Goal: Information Seeking & Learning: Learn about a topic

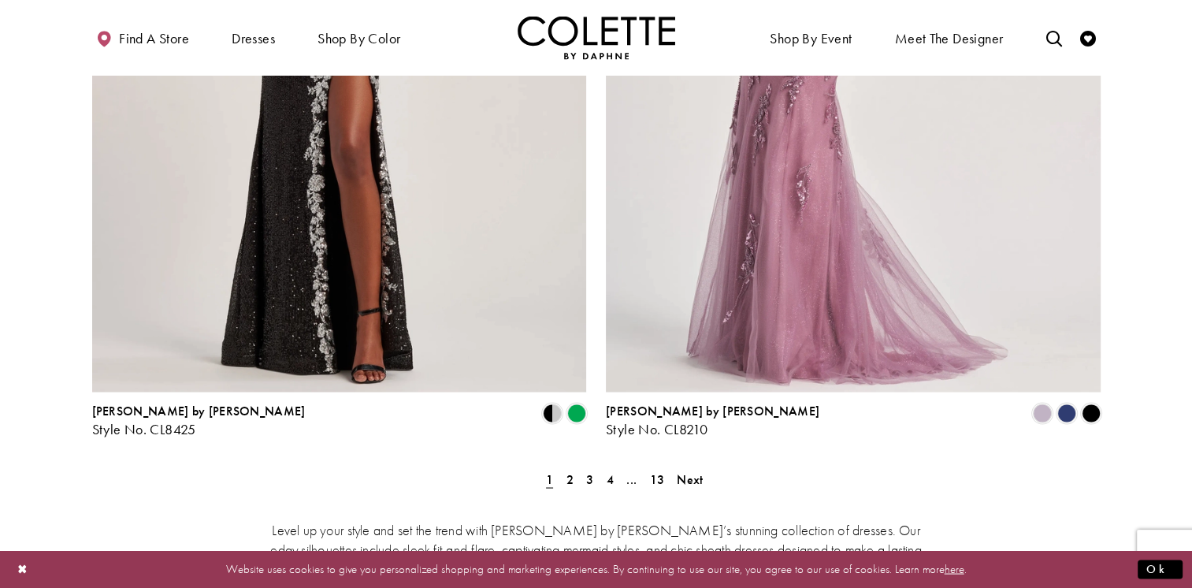
scroll to position [2816, 0]
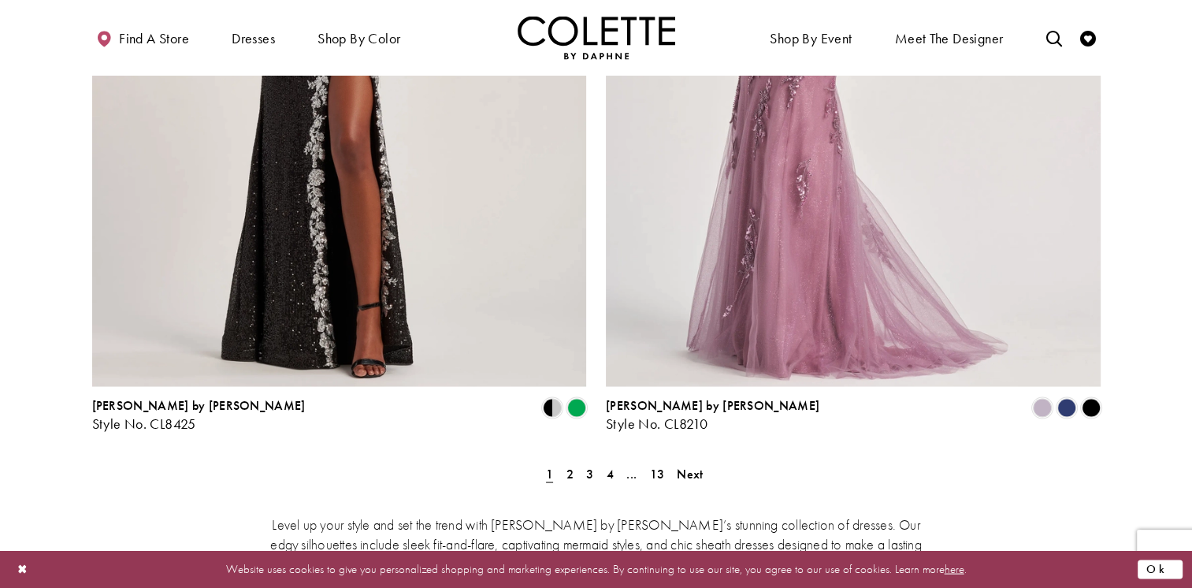
click at [1163, 566] on button "Ok" at bounding box center [1160, 569] width 45 height 20
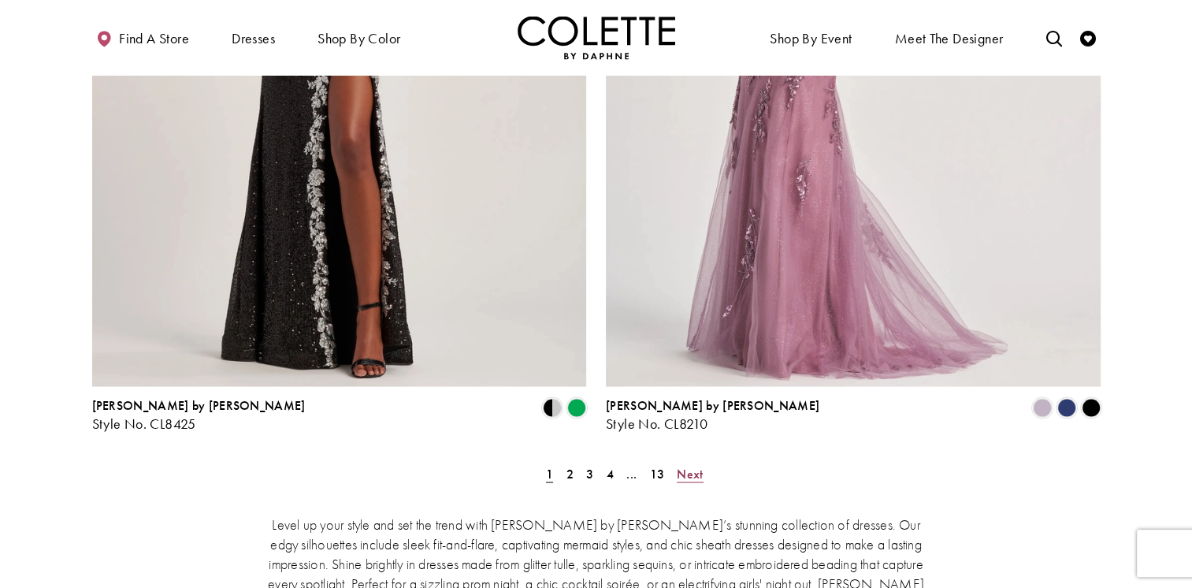
click at [691, 465] on span "Next" at bounding box center [690, 473] width 26 height 17
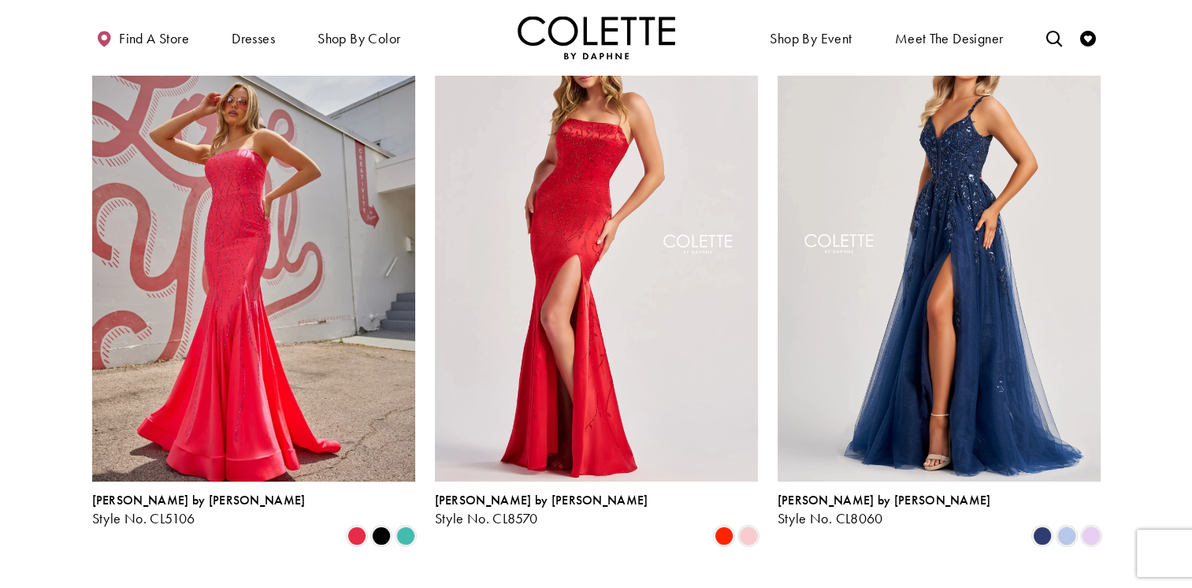
scroll to position [164, 0]
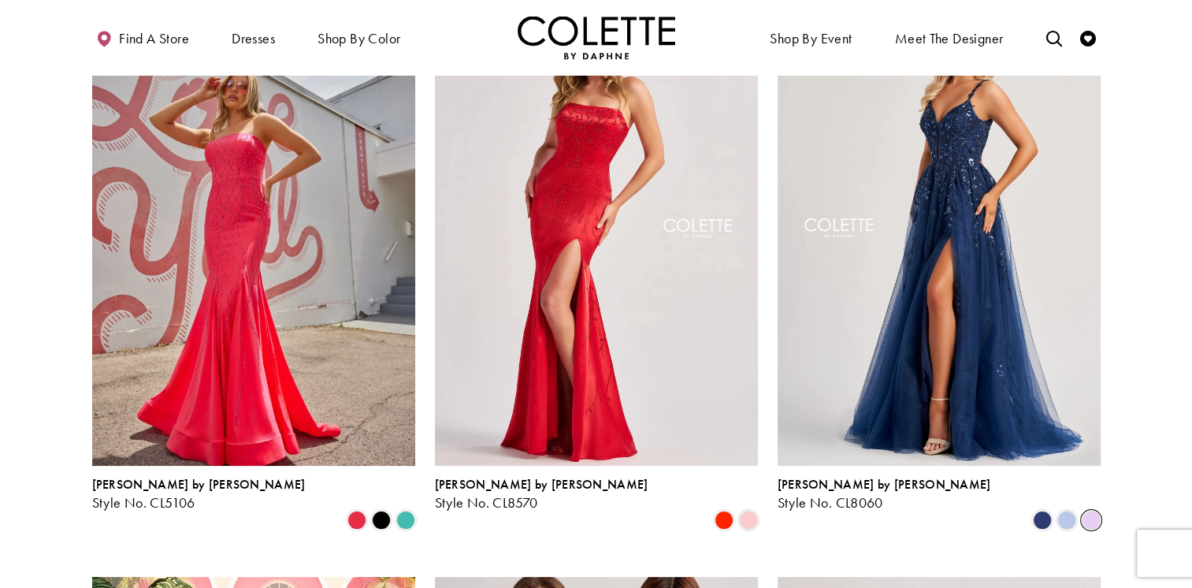
click at [1089, 511] on span "Product List" at bounding box center [1091, 520] width 19 height 19
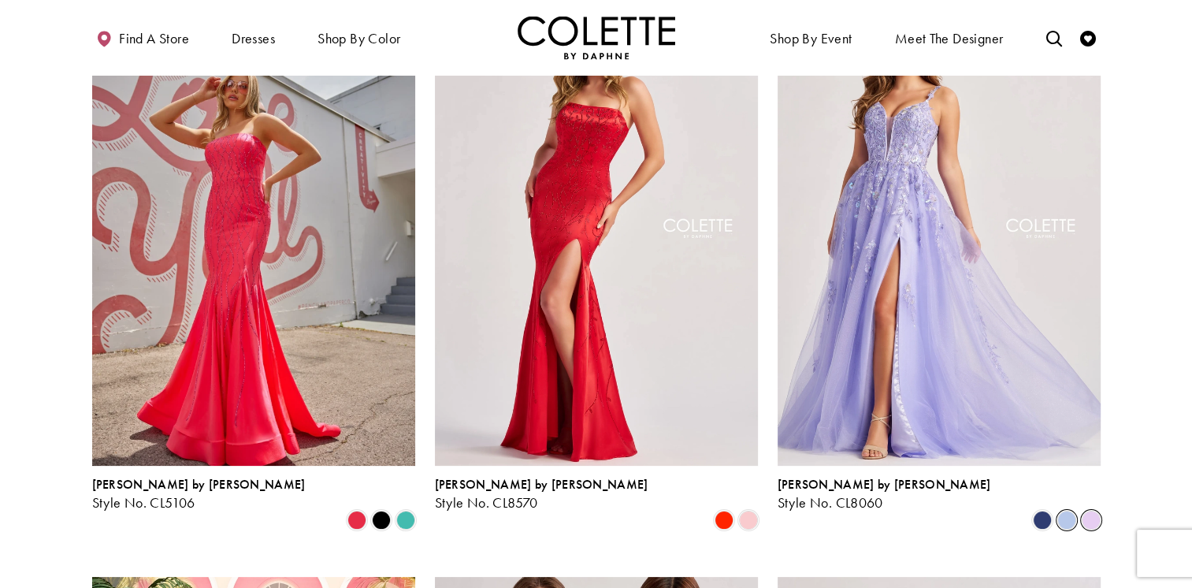
click at [1065, 511] on span "Product List" at bounding box center [1066, 520] width 19 height 19
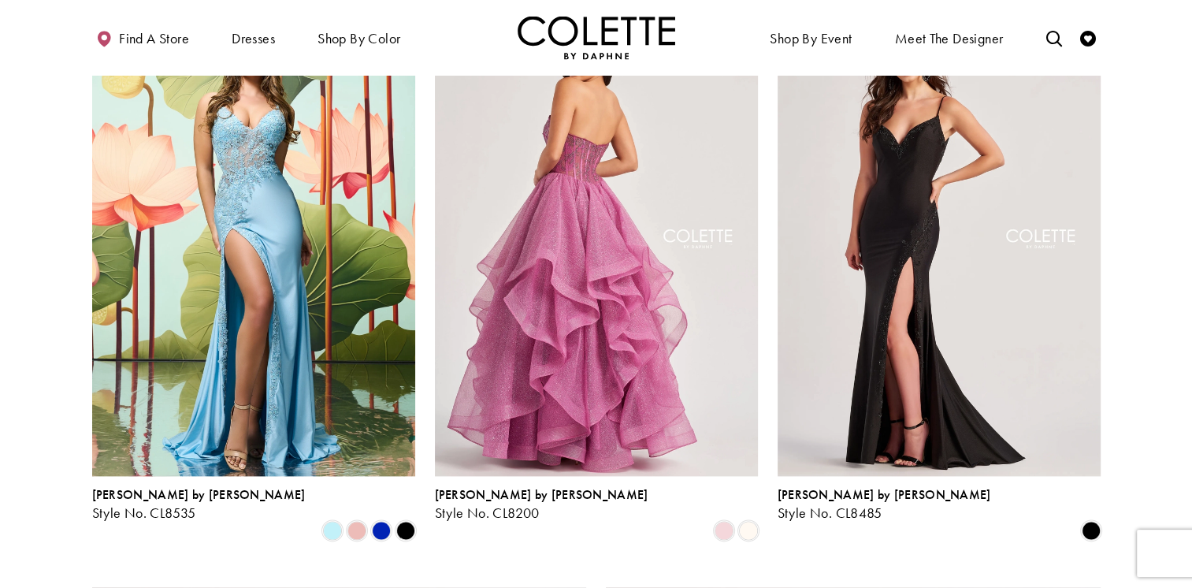
scroll to position [1897, 0]
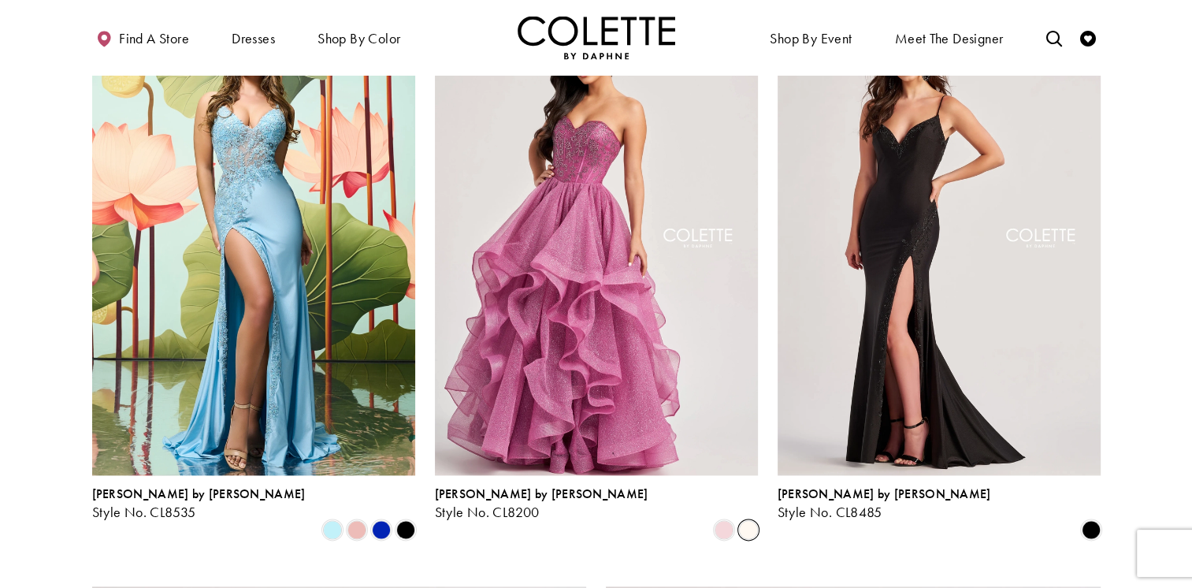
click at [750, 520] on span "Product List" at bounding box center [748, 529] width 19 height 19
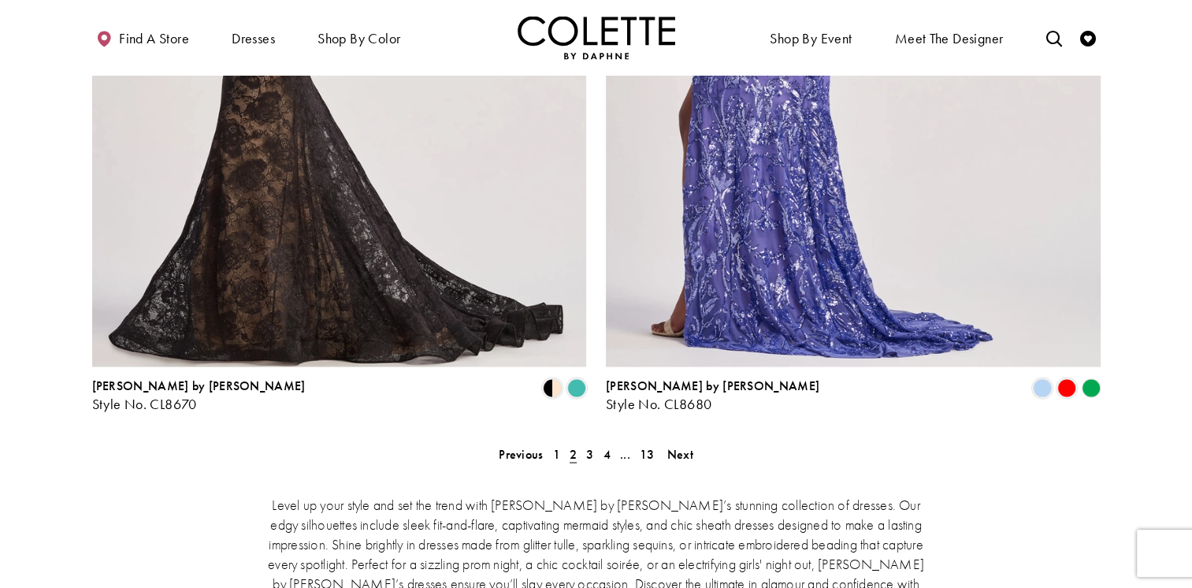
scroll to position [2902, 0]
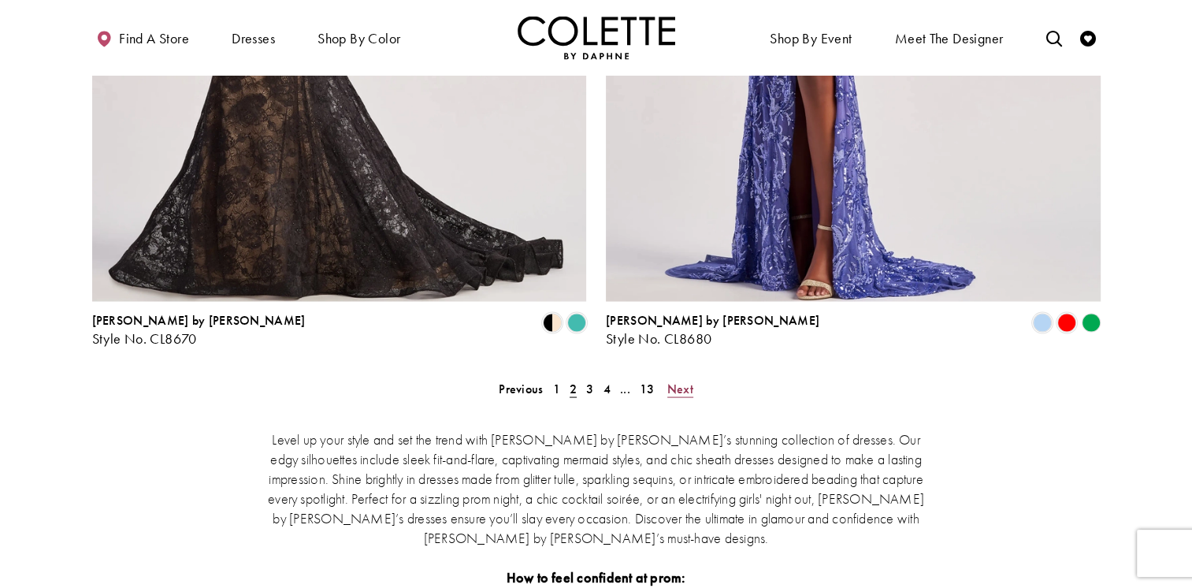
click at [681, 380] on span "Next" at bounding box center [680, 388] width 26 height 17
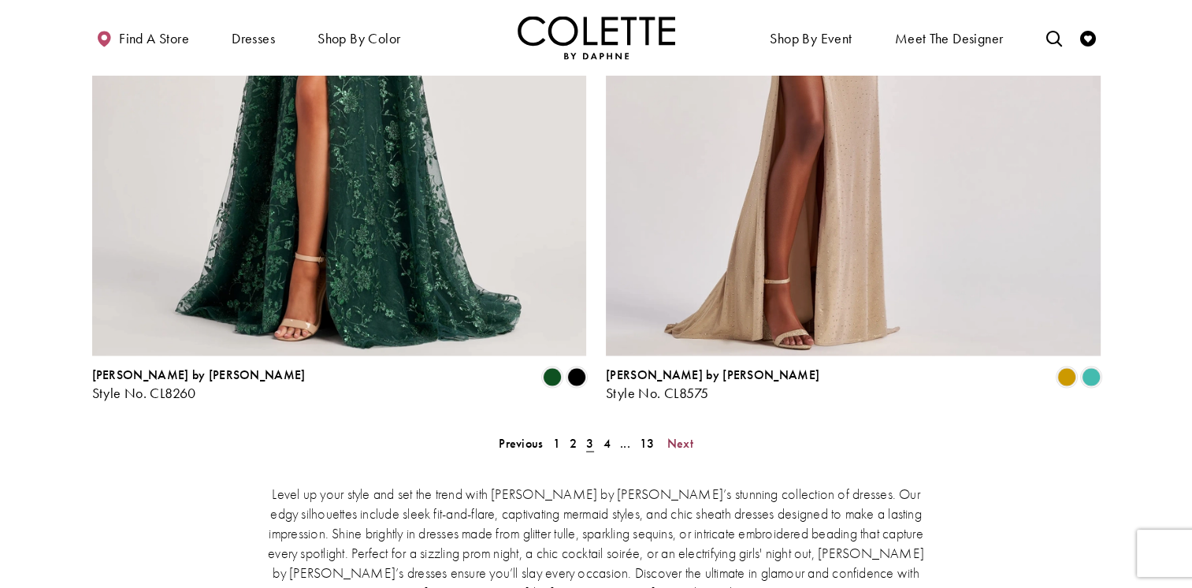
scroll to position [2861, 0]
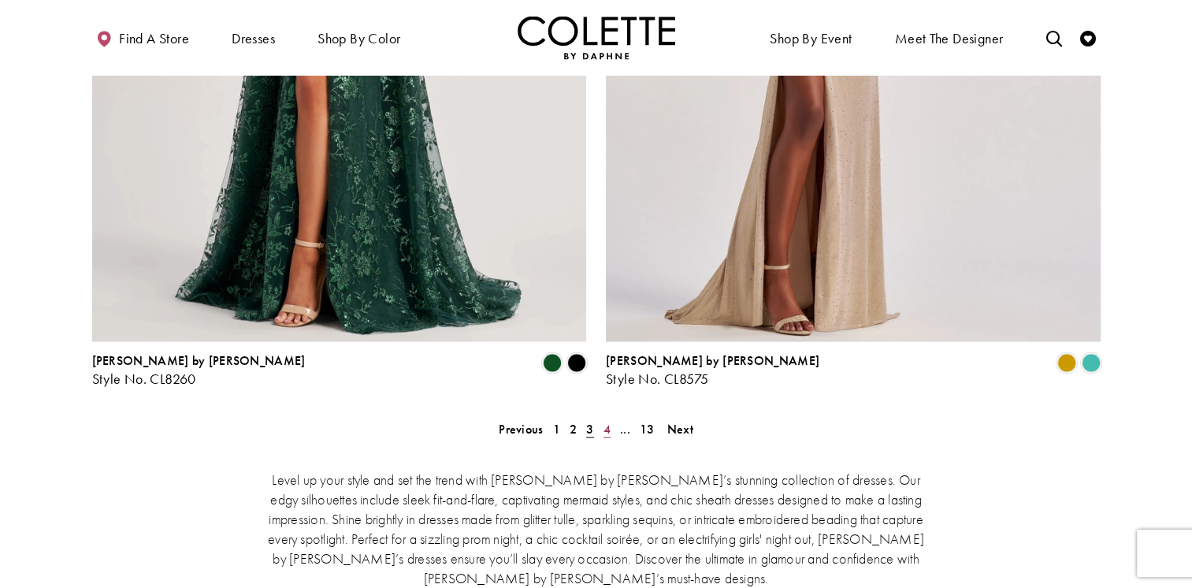
click at [611, 417] on link "4" at bounding box center [607, 428] width 17 height 23
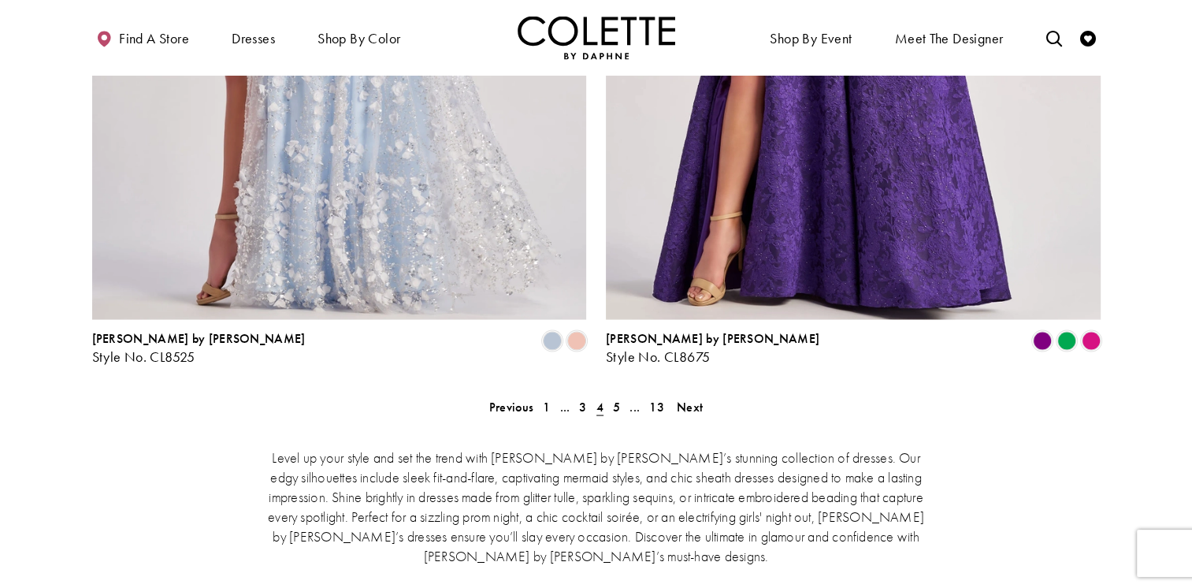
scroll to position [2902, 0]
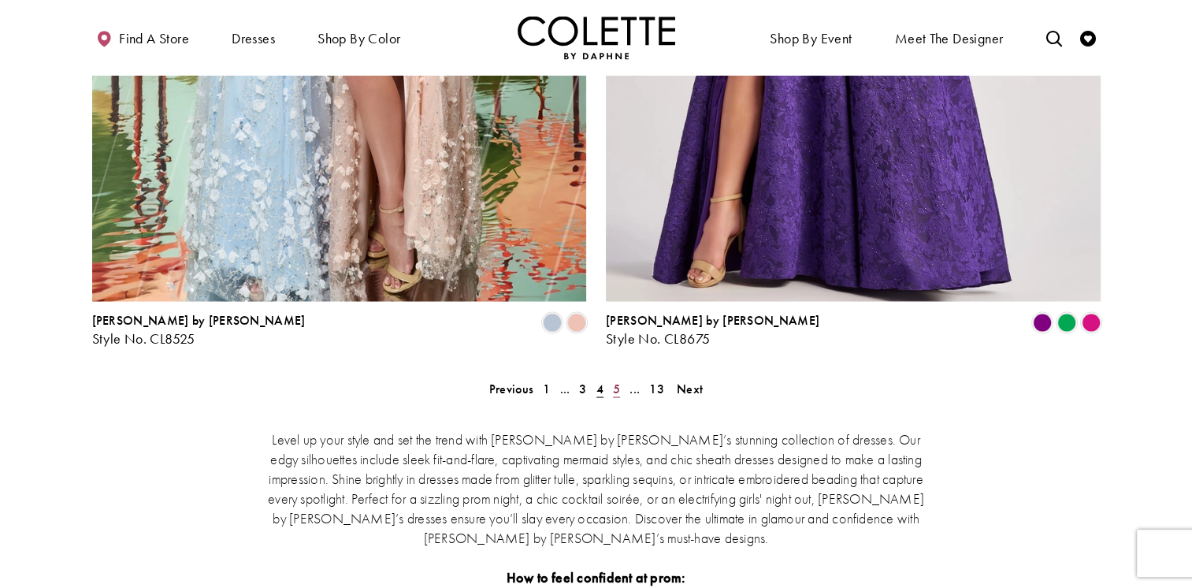
click at [615, 380] on span "5" at bounding box center [616, 388] width 7 height 17
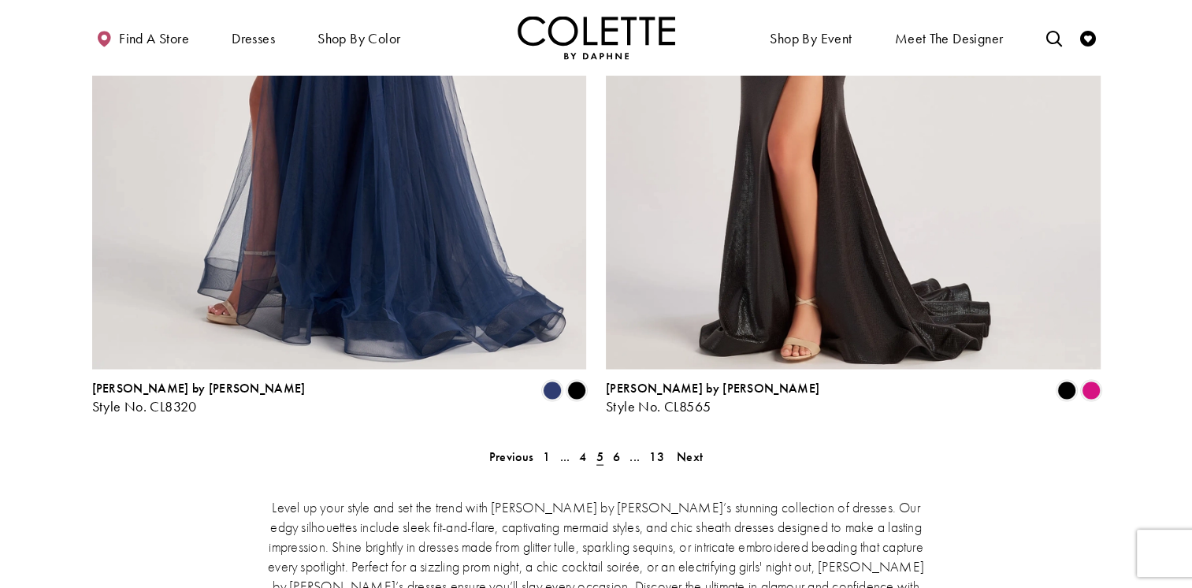
scroll to position [2842, 0]
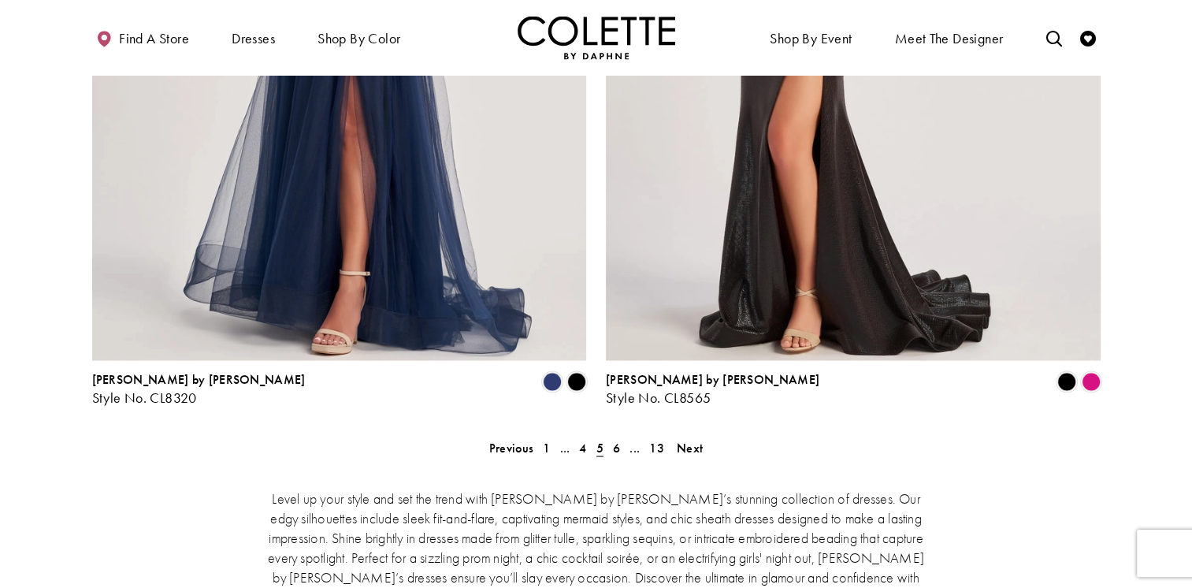
click at [611, 436] on link "6" at bounding box center [616, 447] width 17 height 23
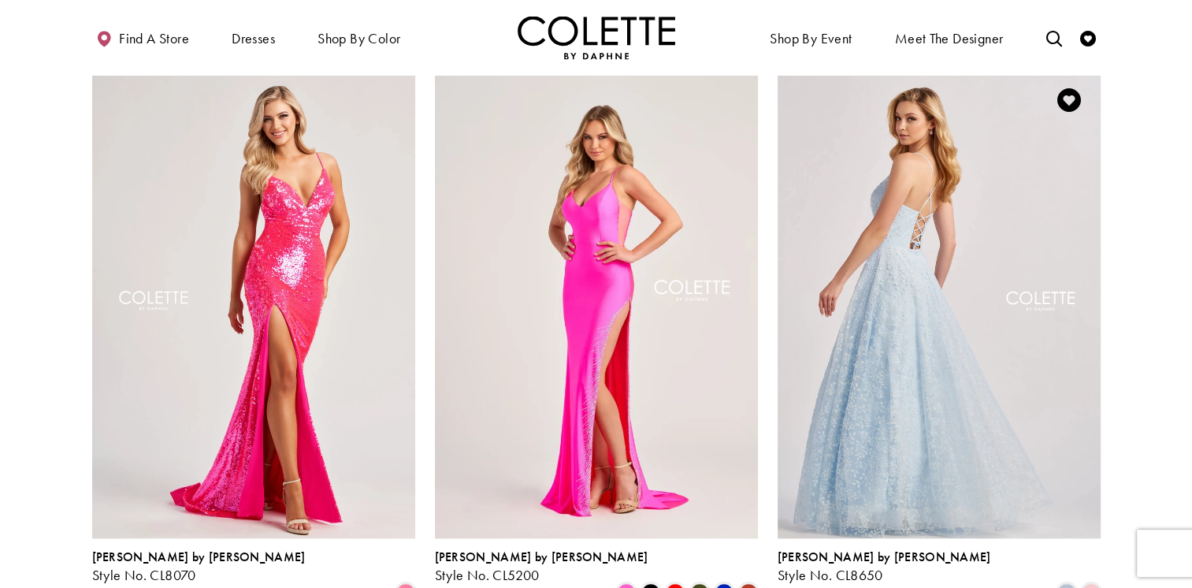
scroll to position [1286, 0]
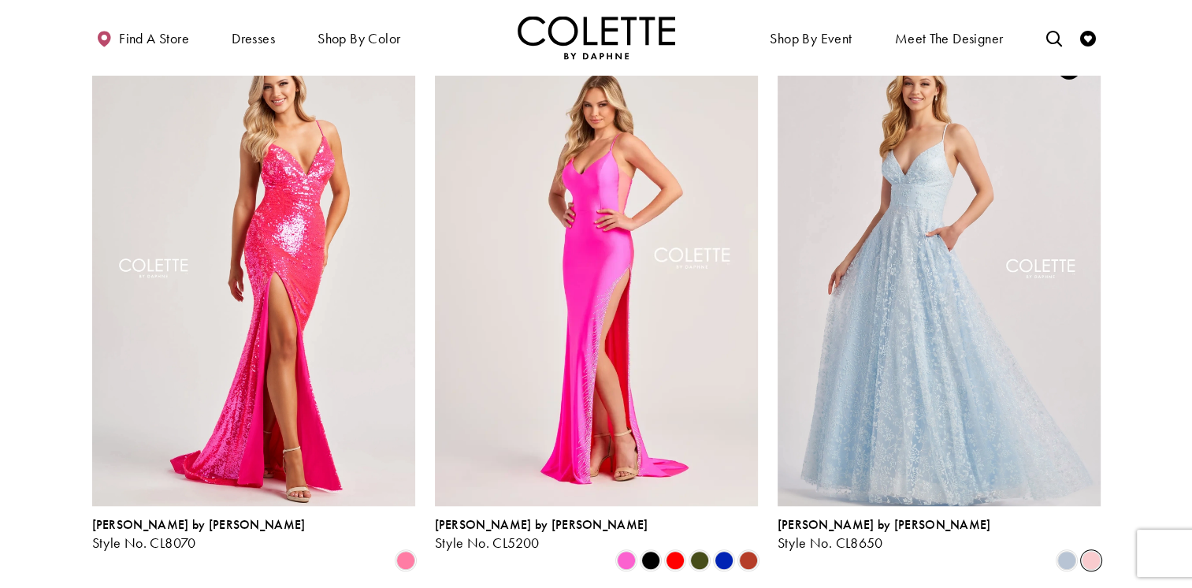
click at [1090, 551] on span "Product List" at bounding box center [1091, 560] width 19 height 19
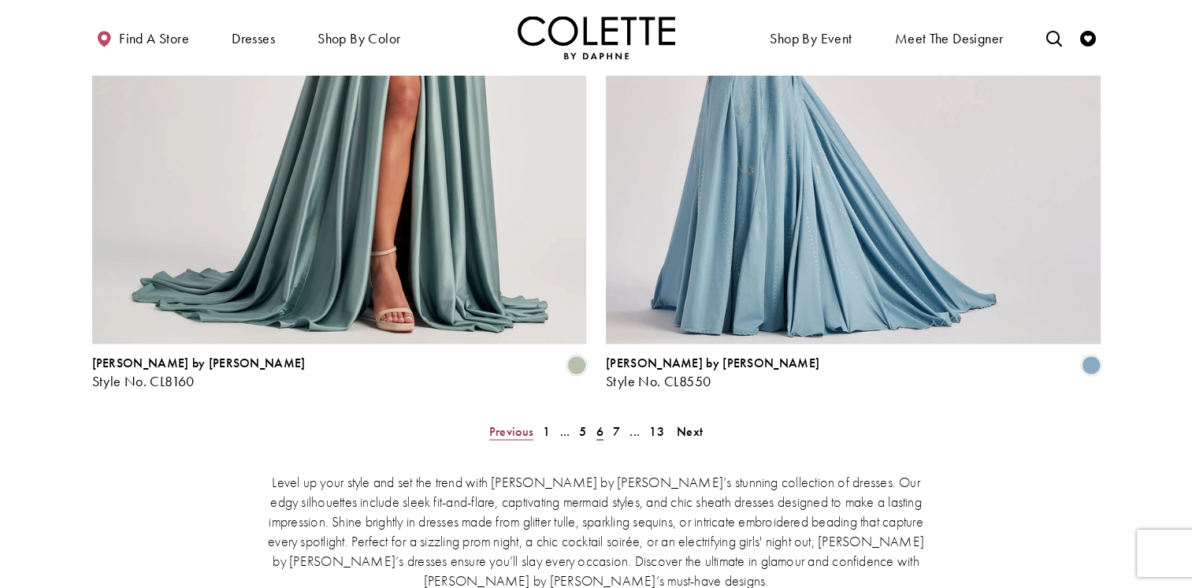
scroll to position [2881, 0]
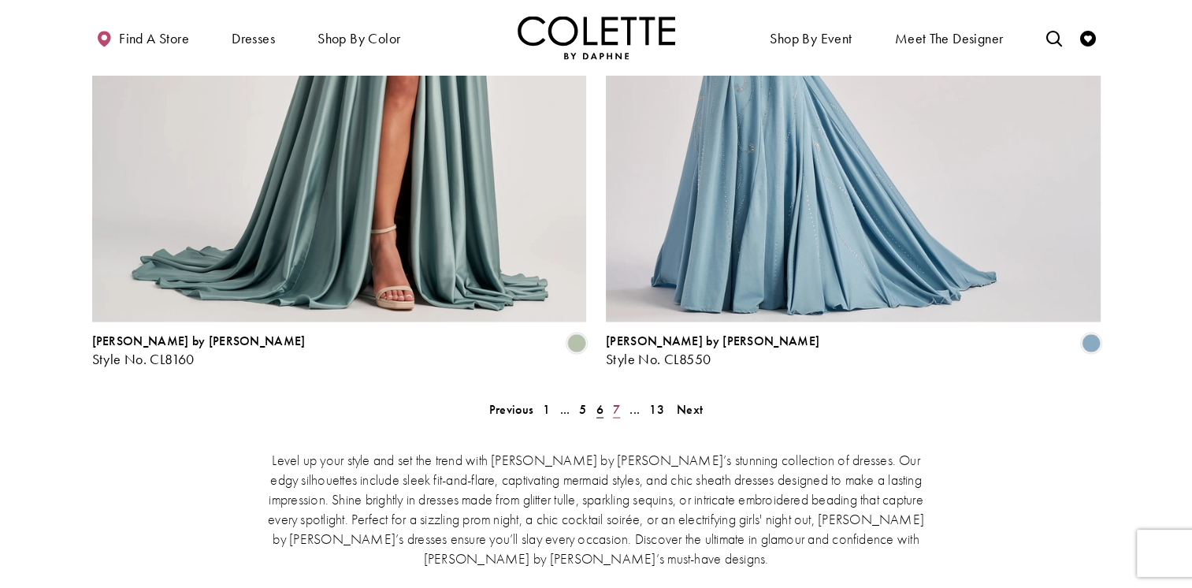
click at [613, 400] on span "7" at bounding box center [616, 408] width 7 height 17
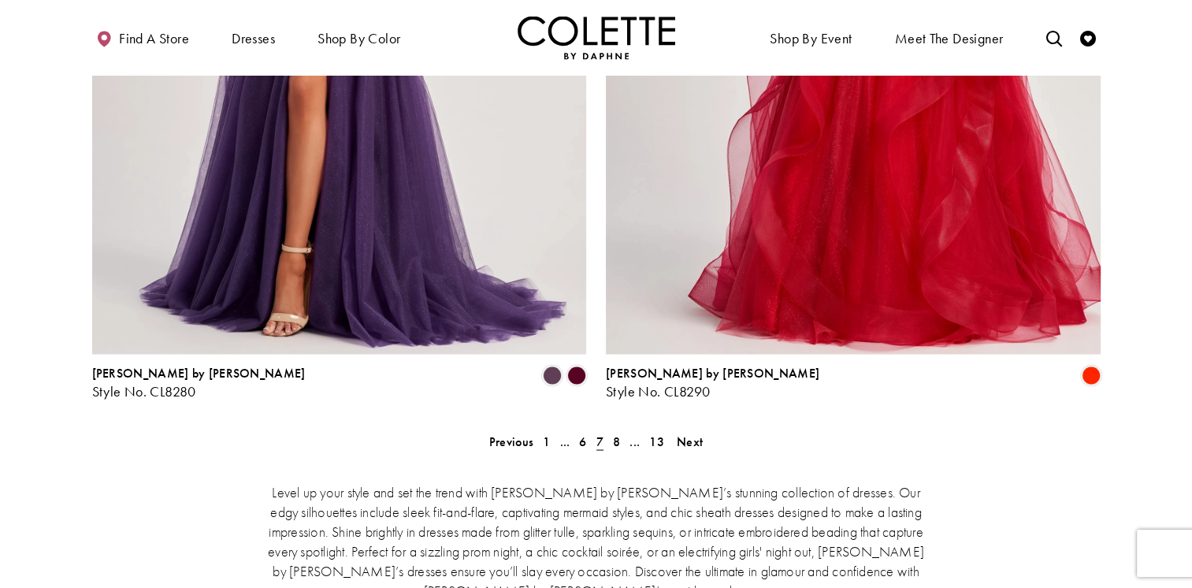
scroll to position [2842, 0]
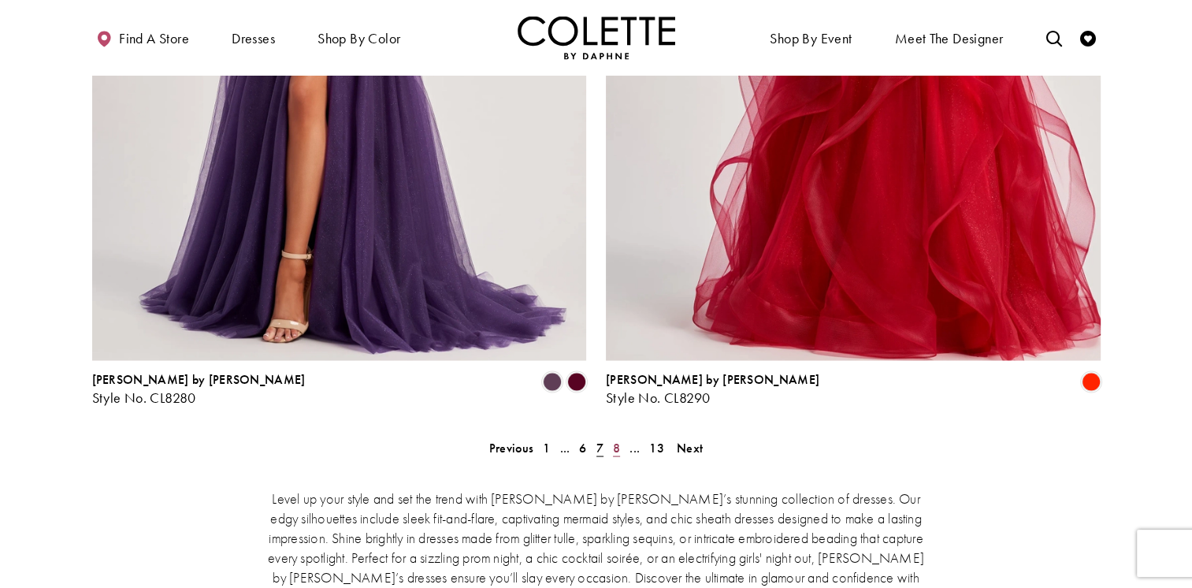
click at [618, 439] on span "8" at bounding box center [616, 447] width 7 height 17
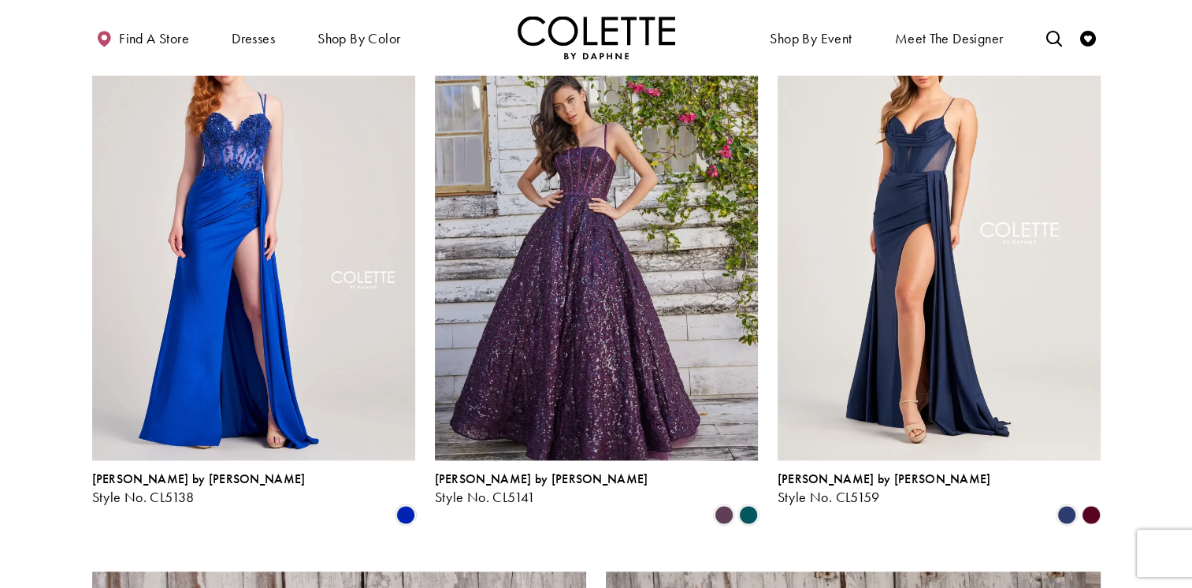
scroll to position [1936, 0]
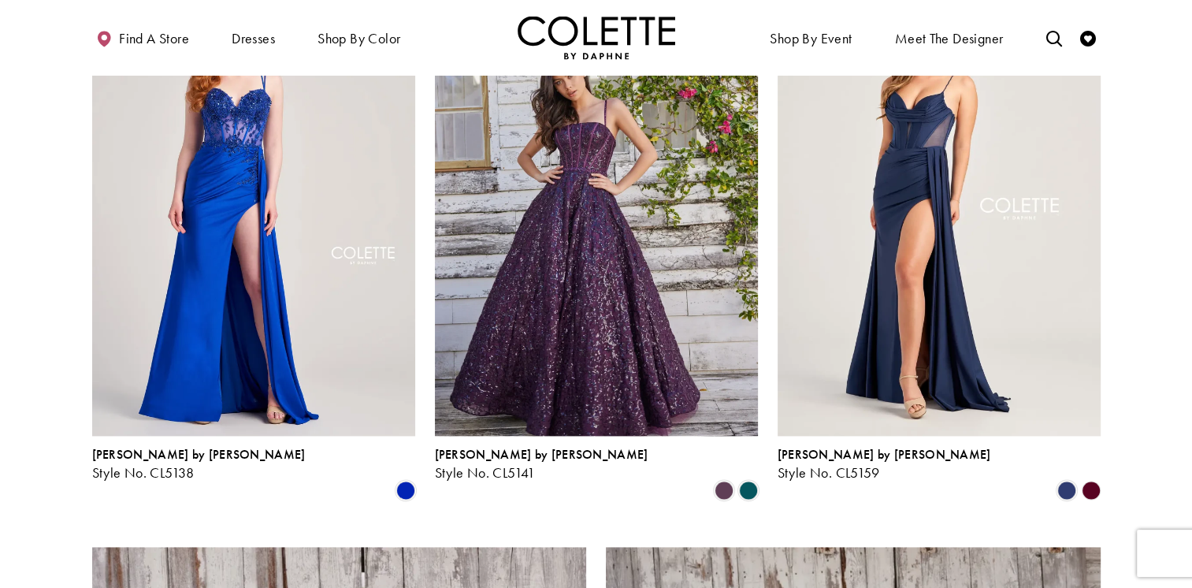
click at [1093, 478] on polygon "Product List" at bounding box center [1091, 490] width 24 height 24
click at [1090, 478] on polygon "Product List" at bounding box center [1091, 490] width 24 height 24
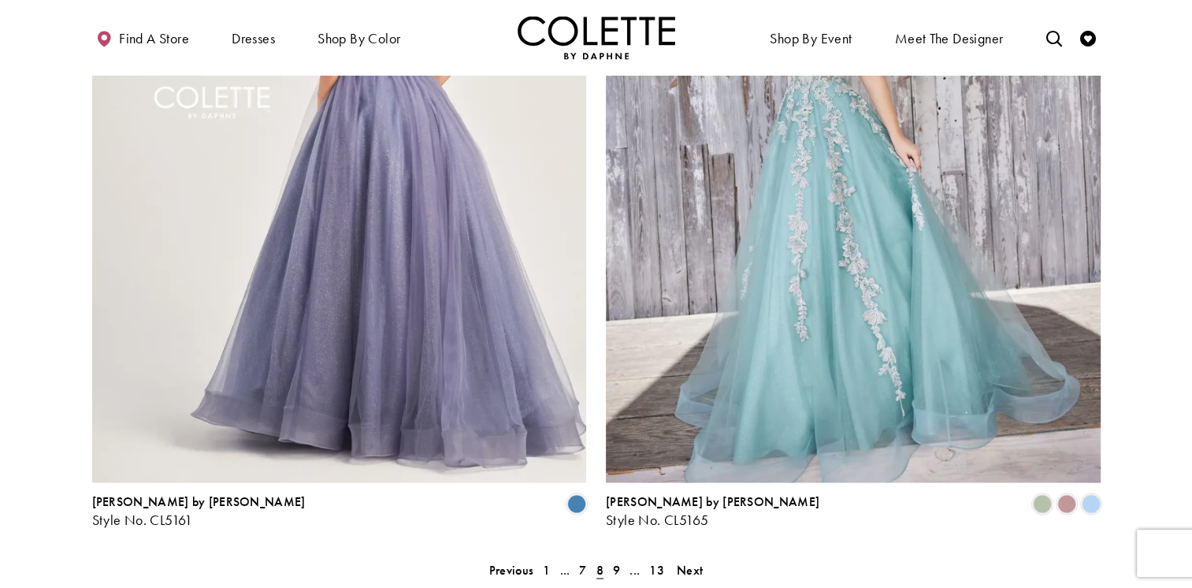
scroll to position [2744, 0]
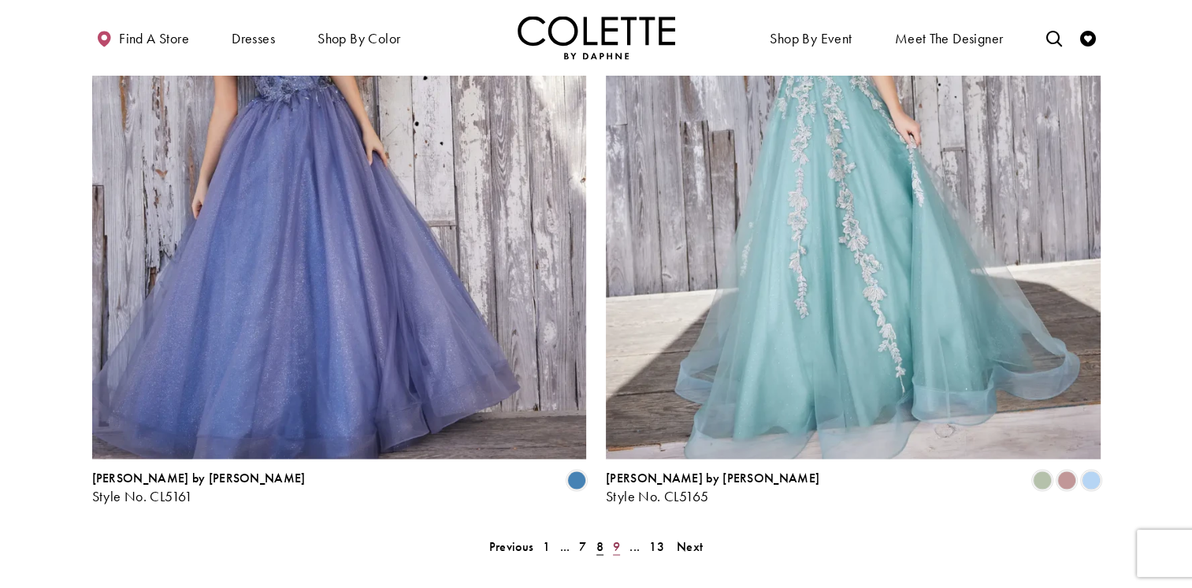
click at [614, 537] on span "9" at bounding box center [616, 545] width 7 height 17
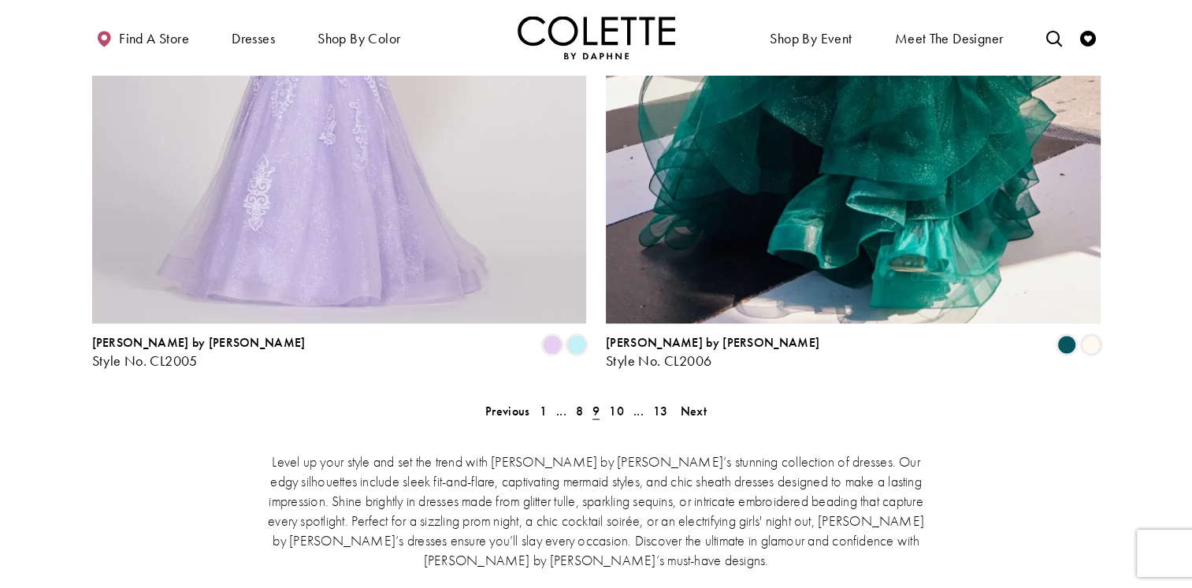
scroll to position [2881, 0]
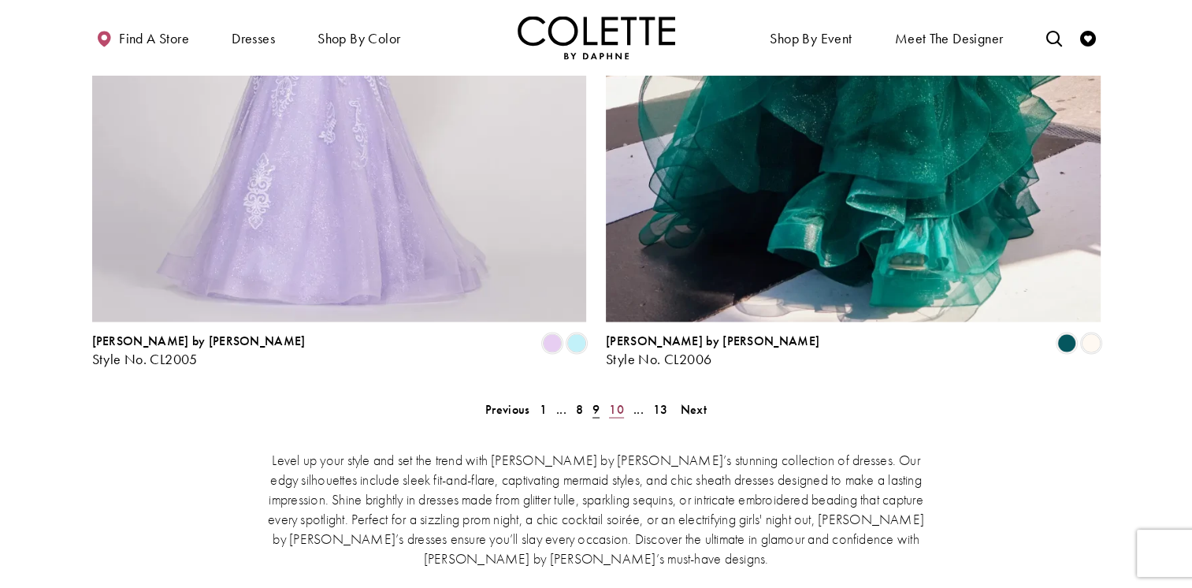
click at [614, 400] on span "10" at bounding box center [616, 408] width 15 height 17
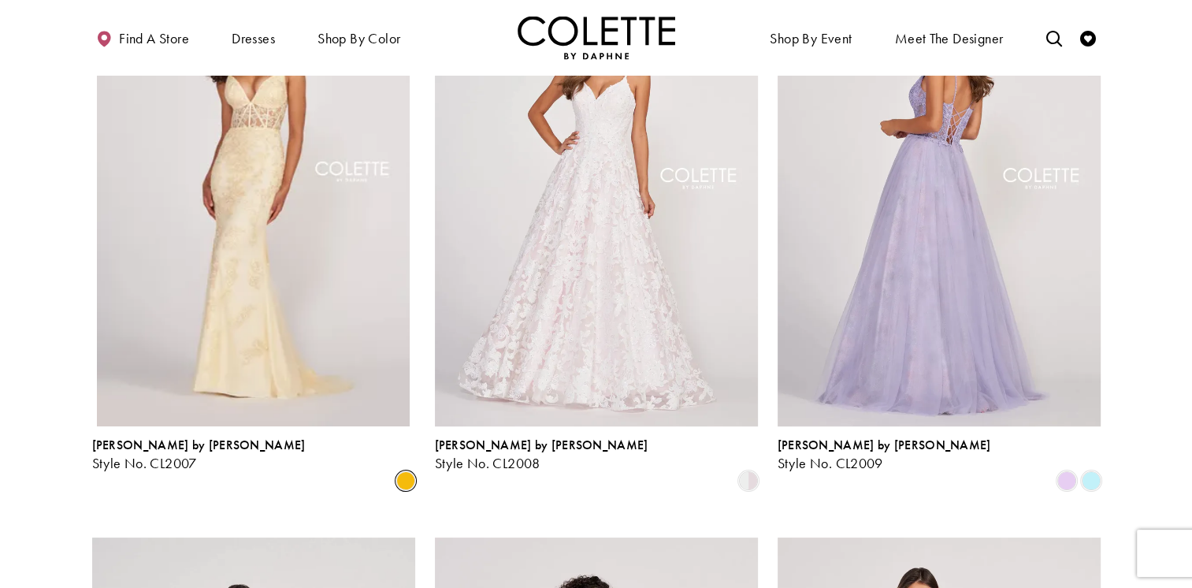
scroll to position [223, 0]
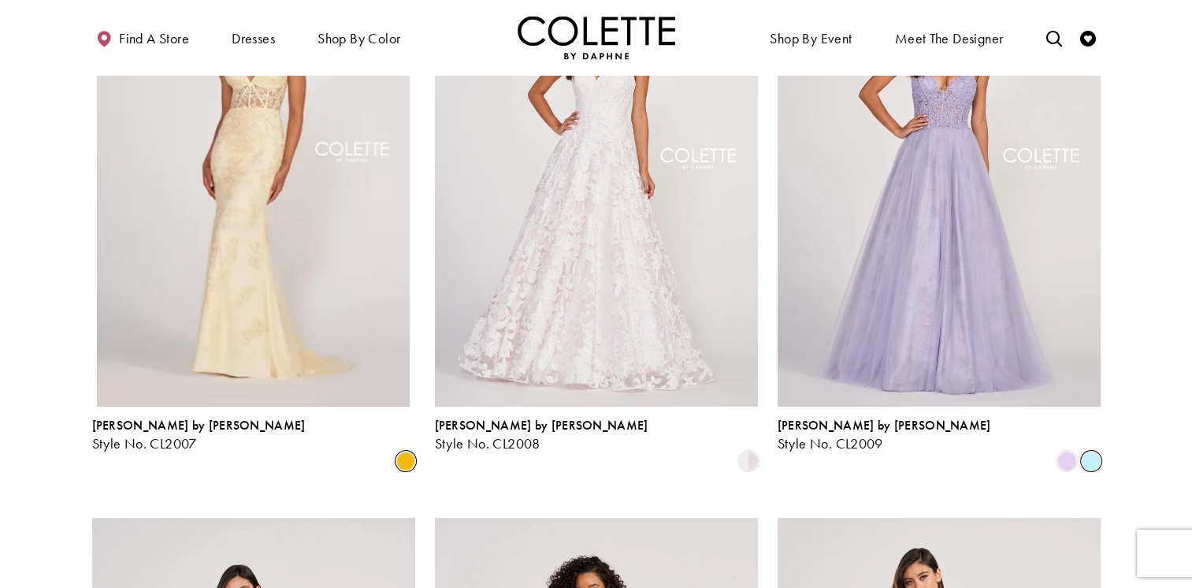
click at [1093, 451] on span "Product List" at bounding box center [1091, 460] width 19 height 19
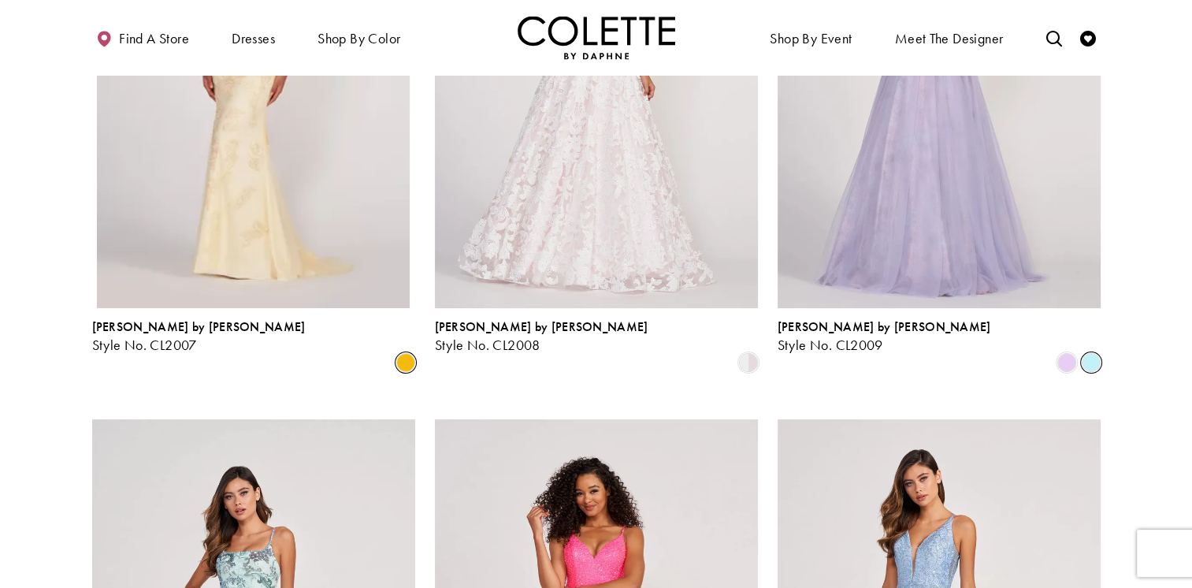
scroll to position [341, 0]
